Goal: Task Accomplishment & Management: Manage account settings

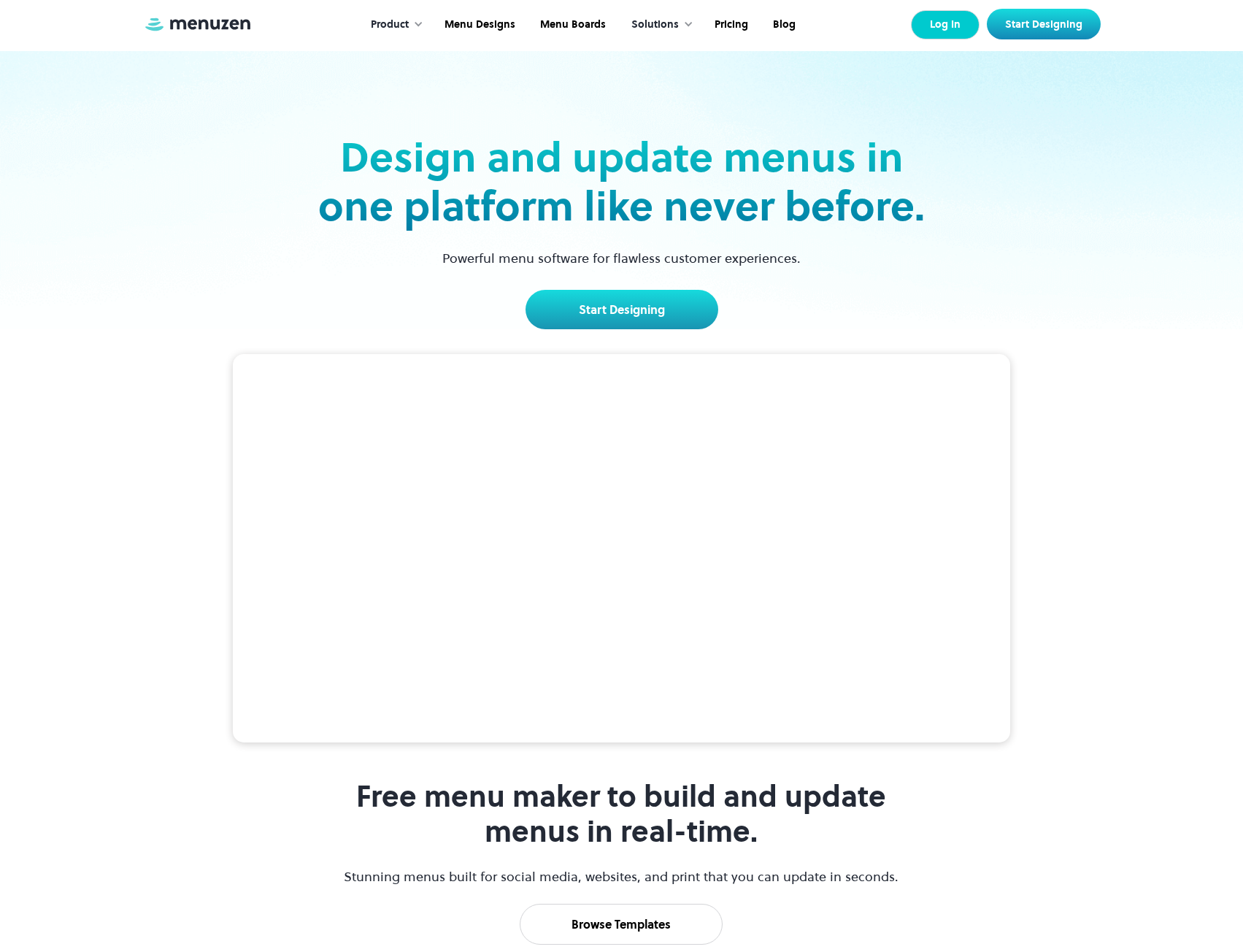
click at [951, 29] on link "Log In" at bounding box center [945, 25] width 69 height 30
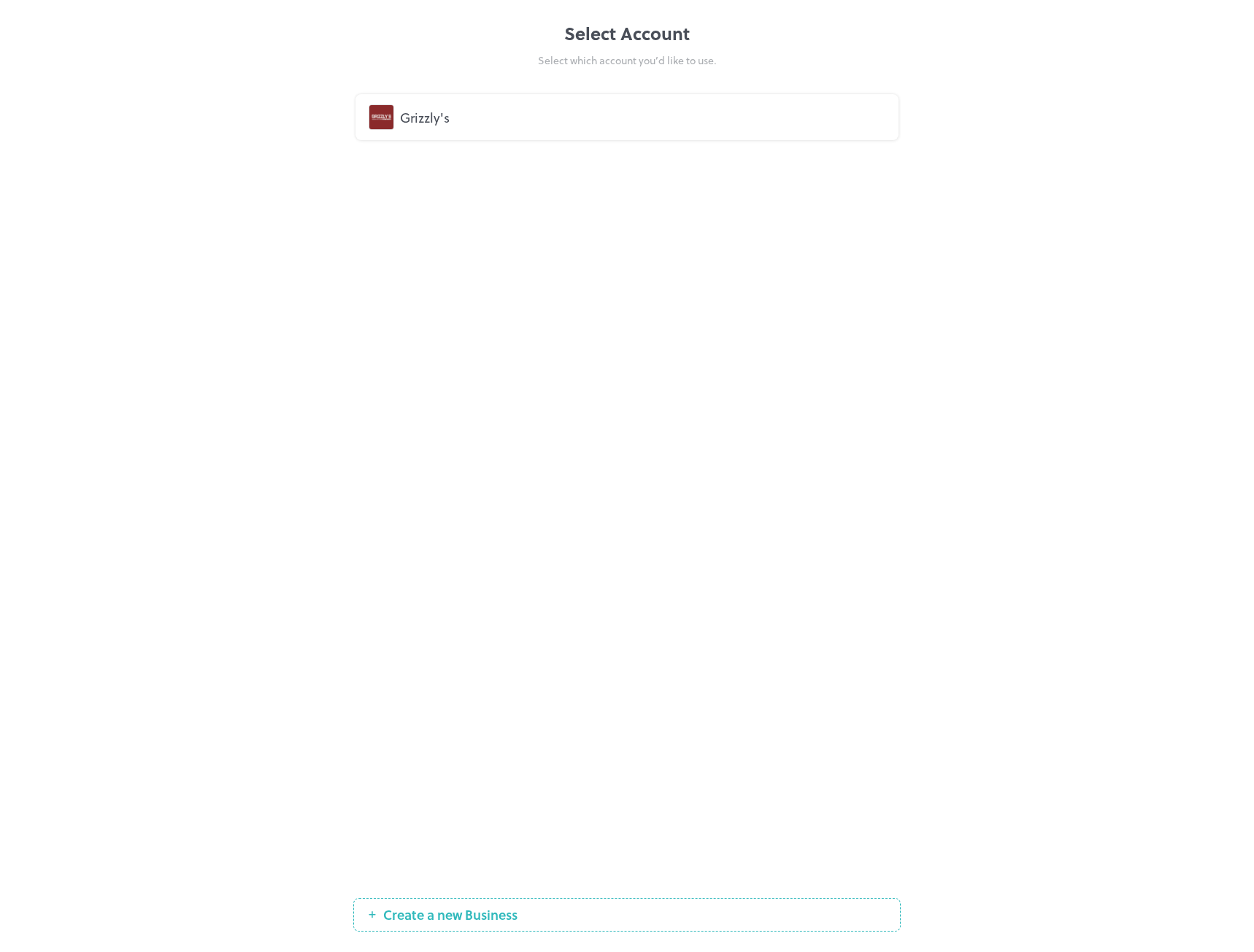
click at [429, 113] on div "Grizzly's" at bounding box center [642, 117] width 485 height 20
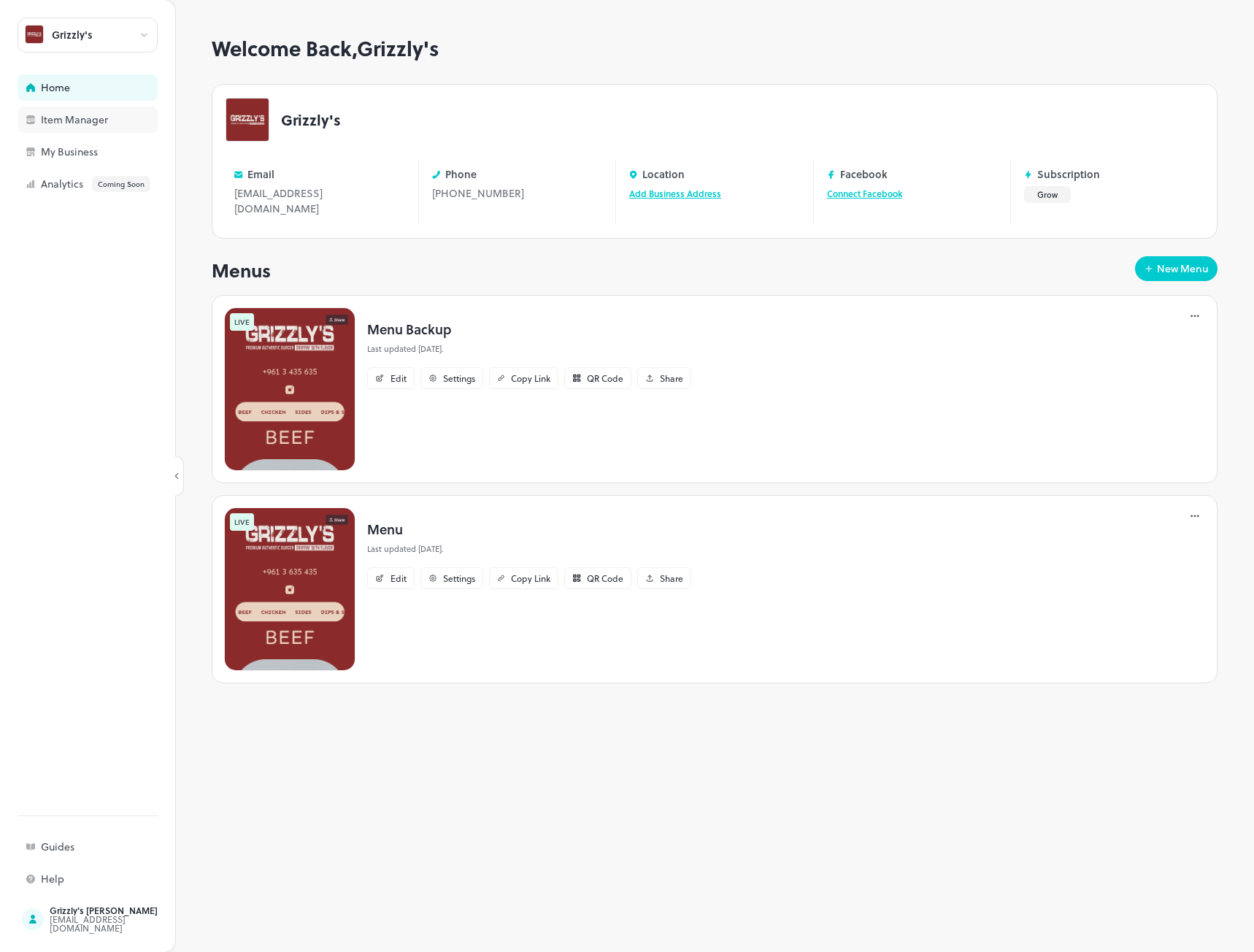
click at [61, 121] on div "Item Manager" at bounding box center [114, 120] width 146 height 10
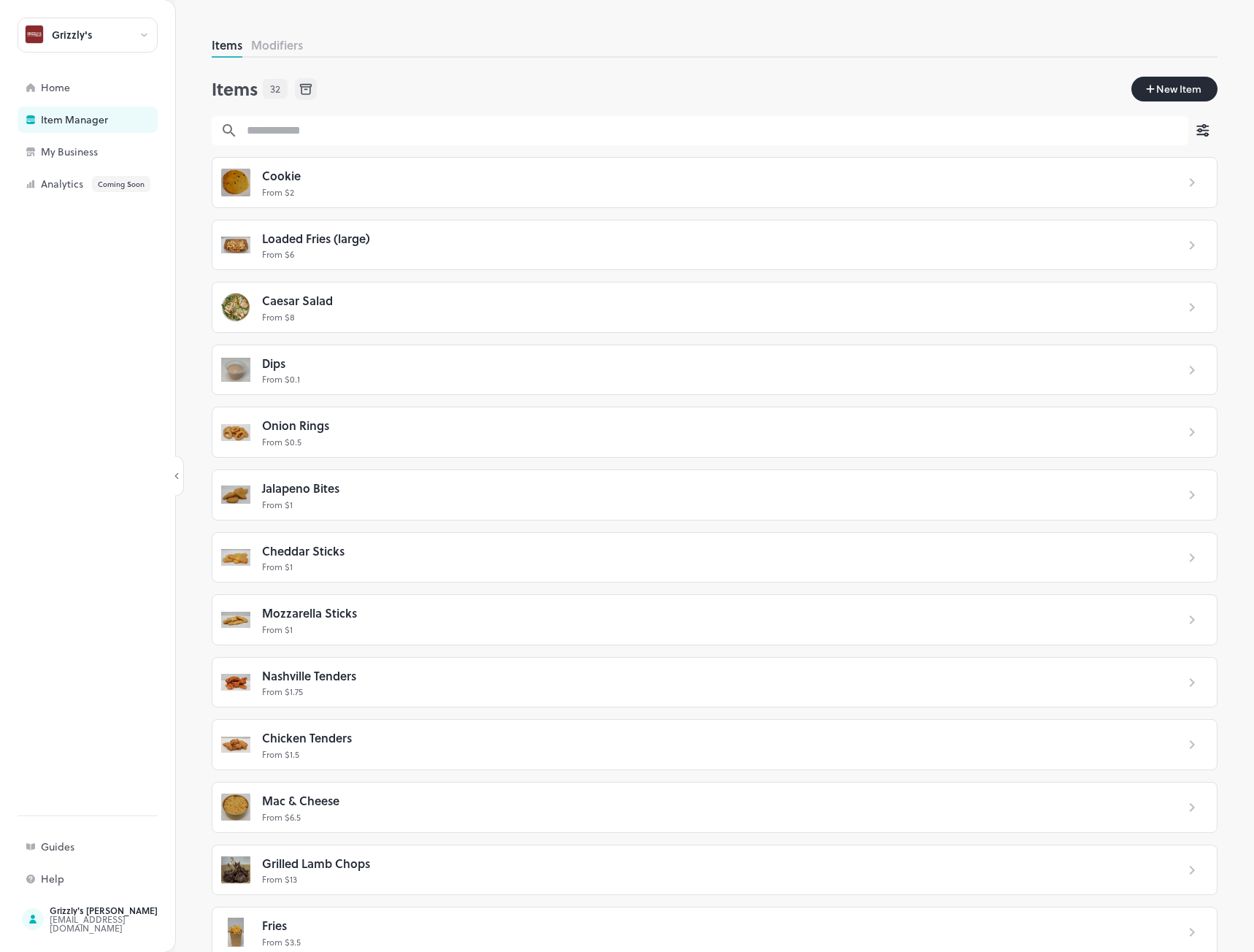
click at [384, 810] on p "From $ 6.5" at bounding box center [713, 816] width 902 height 13
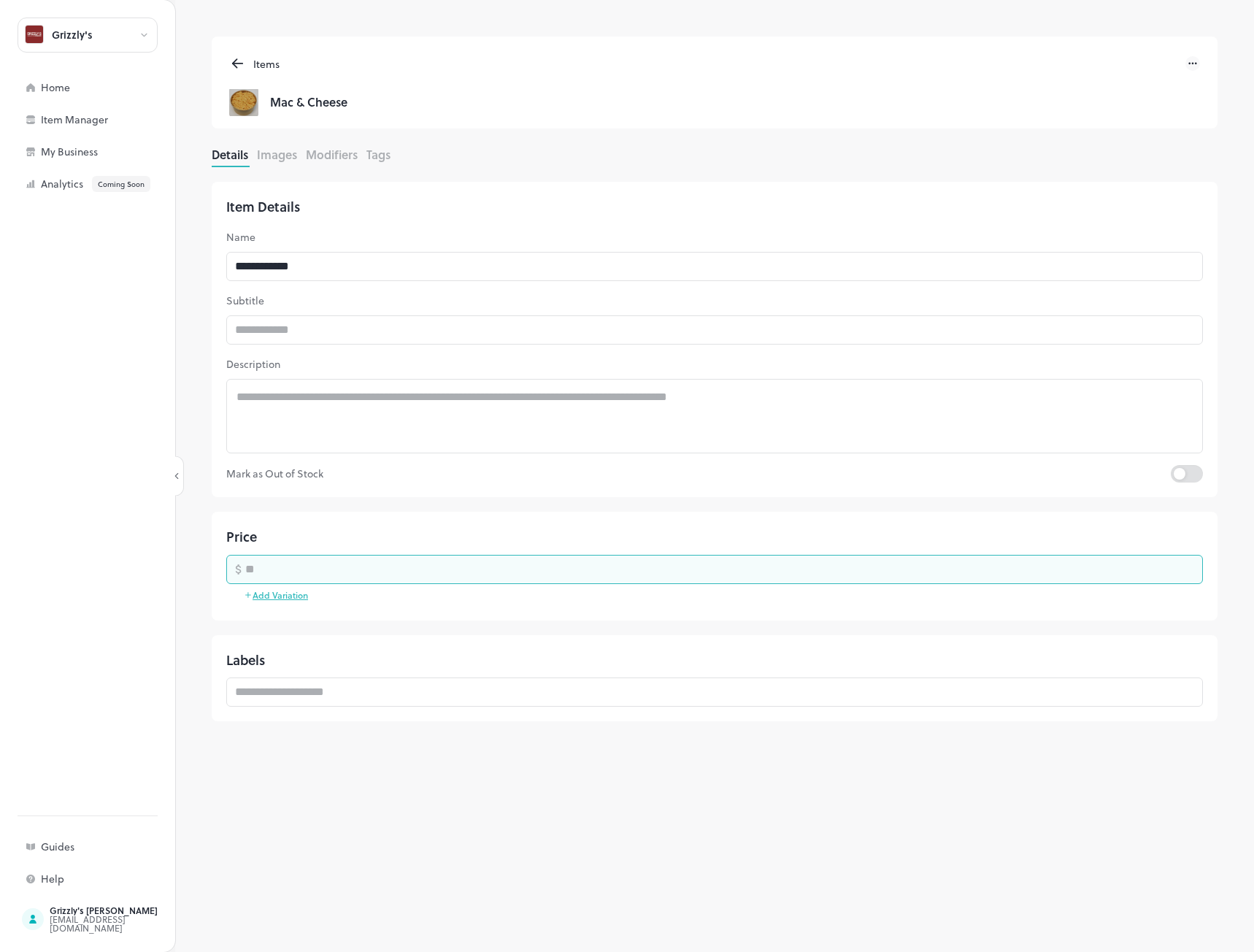
drag, startPoint x: 281, startPoint y: 564, endPoint x: 160, endPoint y: 560, distance: 121.1
click at [160, 560] on div "**********" at bounding box center [627, 476] width 1254 height 952
type input "*"
click at [769, 502] on div "**********" at bounding box center [714, 451] width 1006 height 569
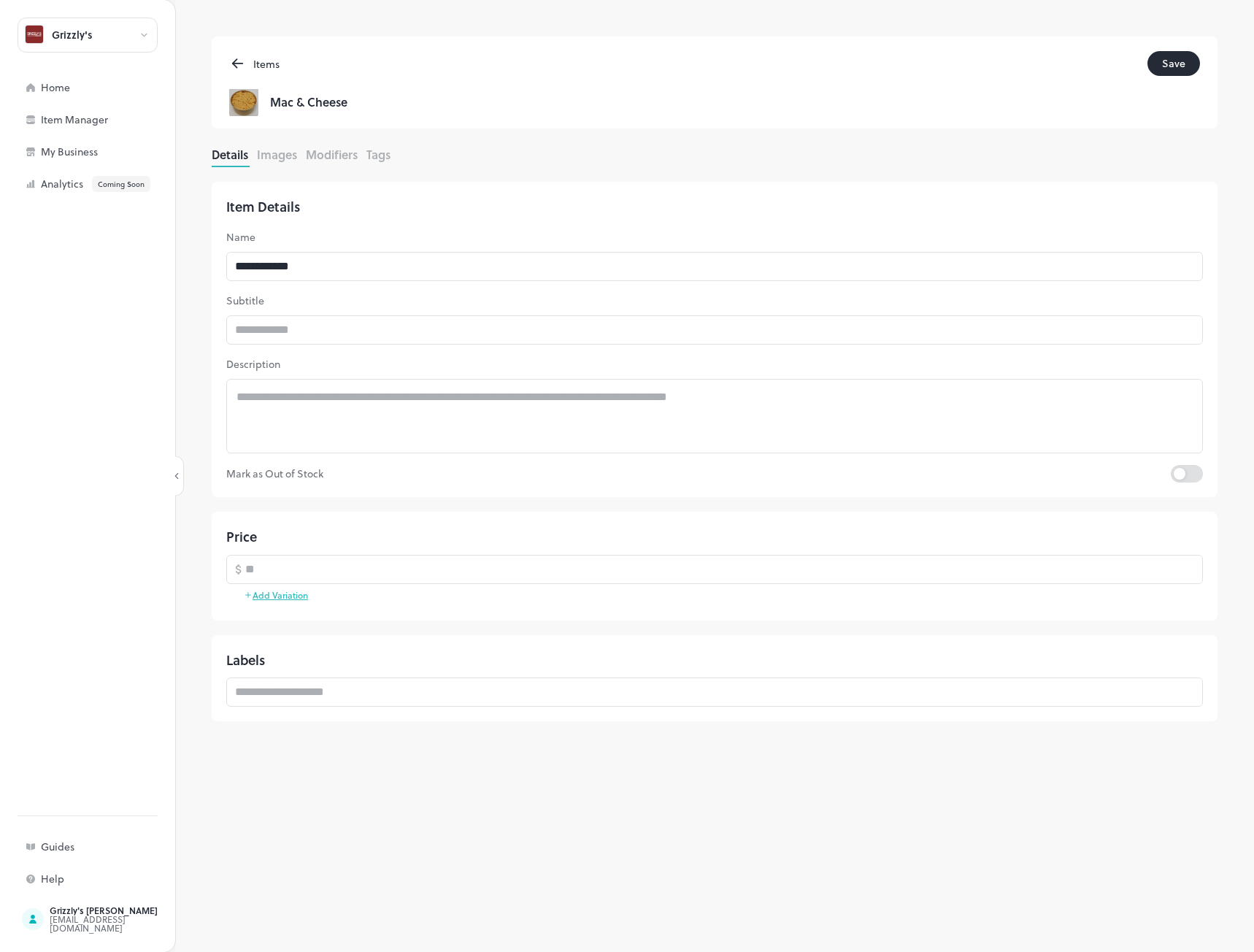
click at [1175, 61] on button "Save" at bounding box center [1174, 64] width 52 height 24
click at [65, 84] on div "Home" at bounding box center [114, 88] width 146 height 10
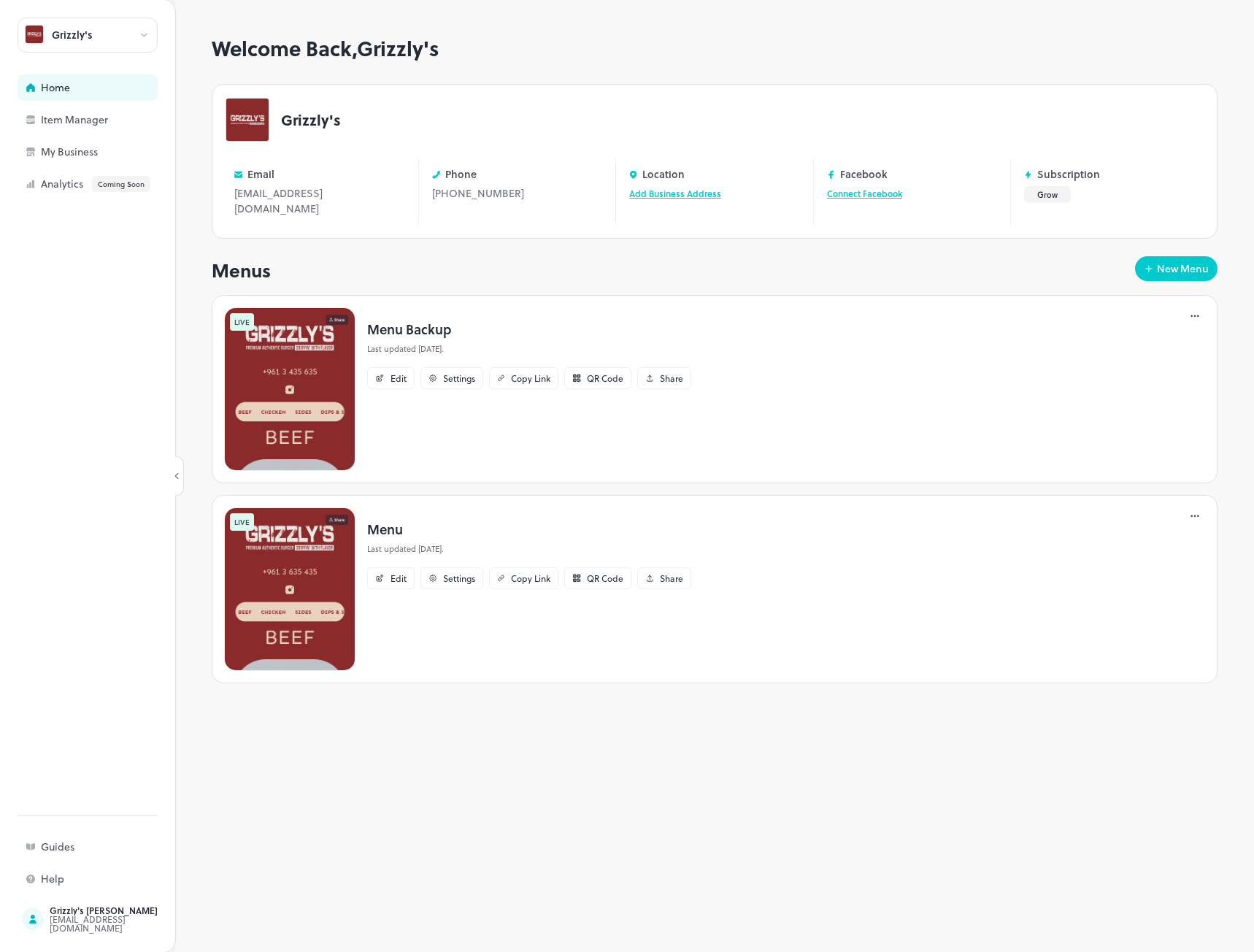
click at [310, 557] on img at bounding box center [289, 590] width 131 height 164
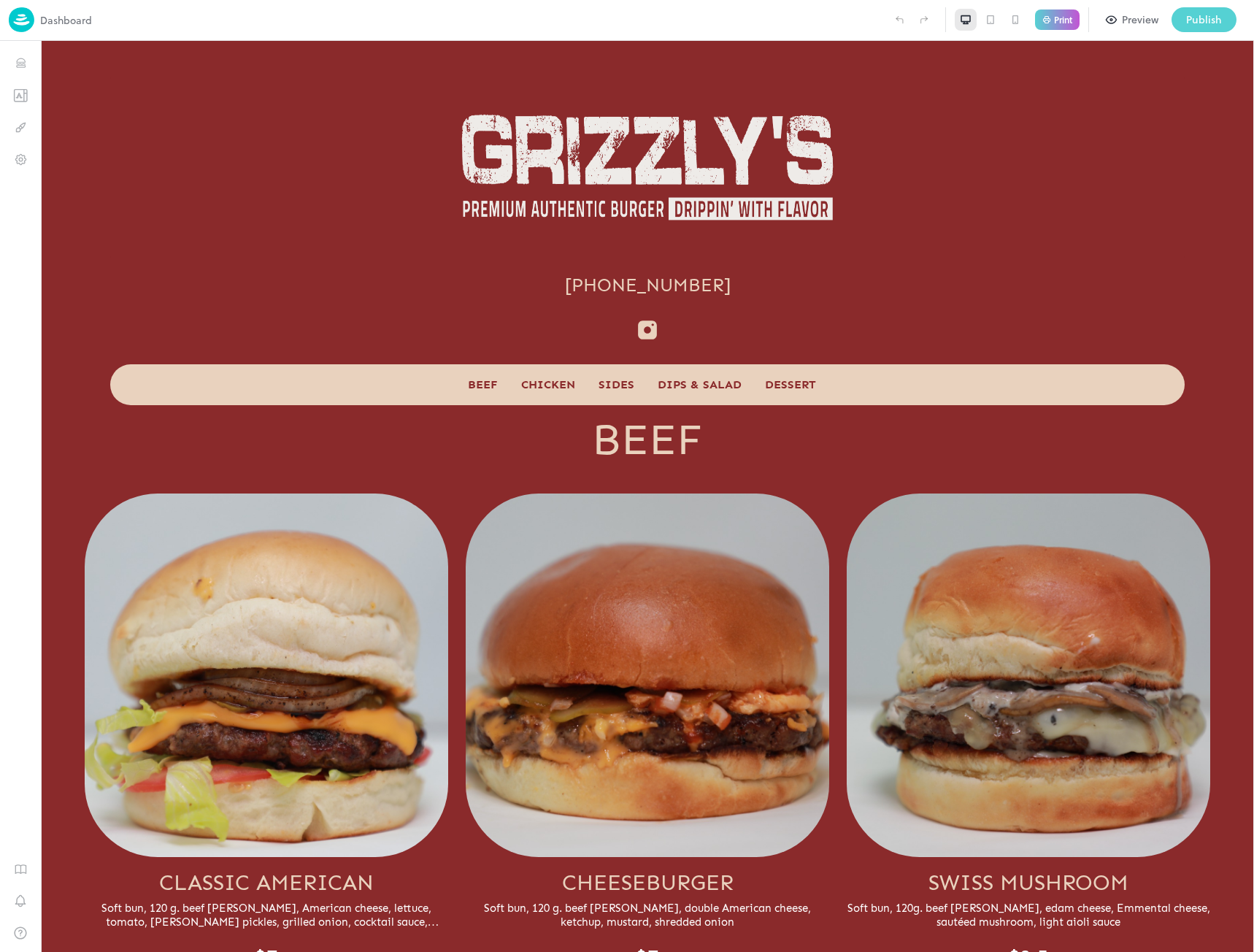
click at [1198, 11] on div "Publish" at bounding box center [1203, 19] width 36 height 16
